Goal: Find specific page/section: Find specific page/section

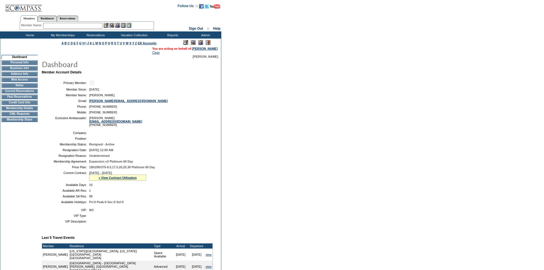
click at [200, 42] on img at bounding box center [200, 42] width 5 height 5
click at [15, 110] on td "Membership Details" at bounding box center [19, 108] width 36 height 5
